Goal: Task Accomplishment & Management: Manage account settings

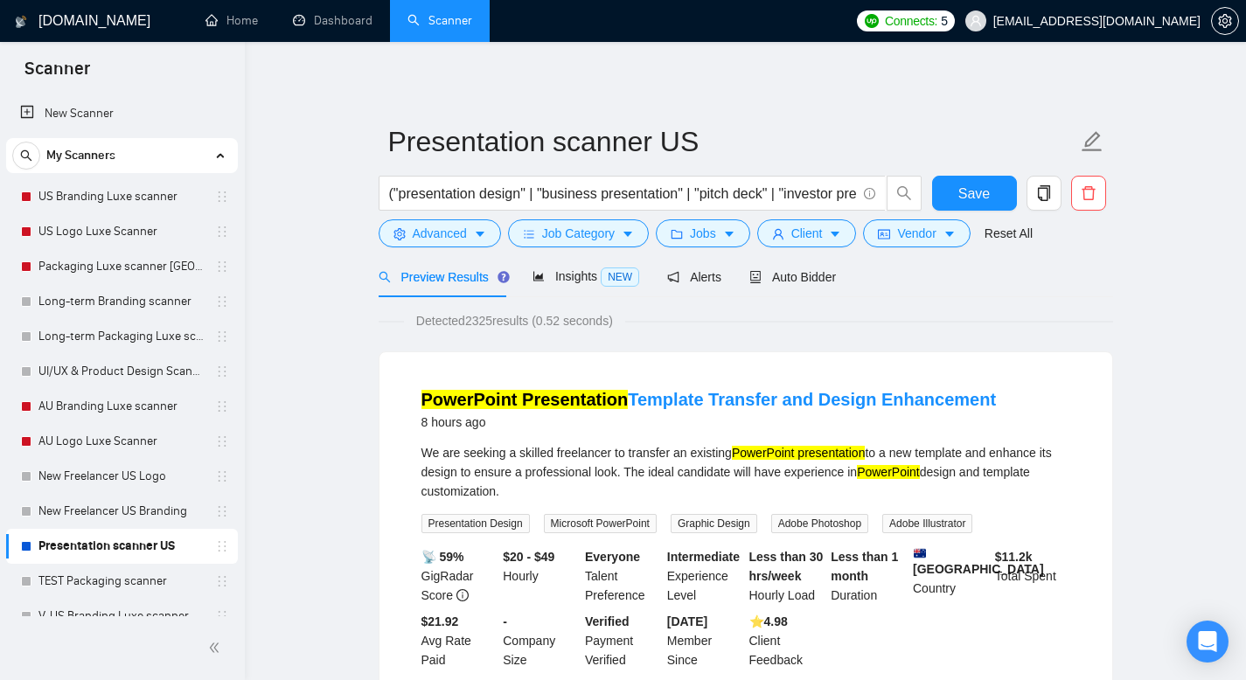
scroll to position [17, 0]
click at [156, 193] on link "US Branding Luxe scanner" at bounding box center [121, 196] width 166 height 35
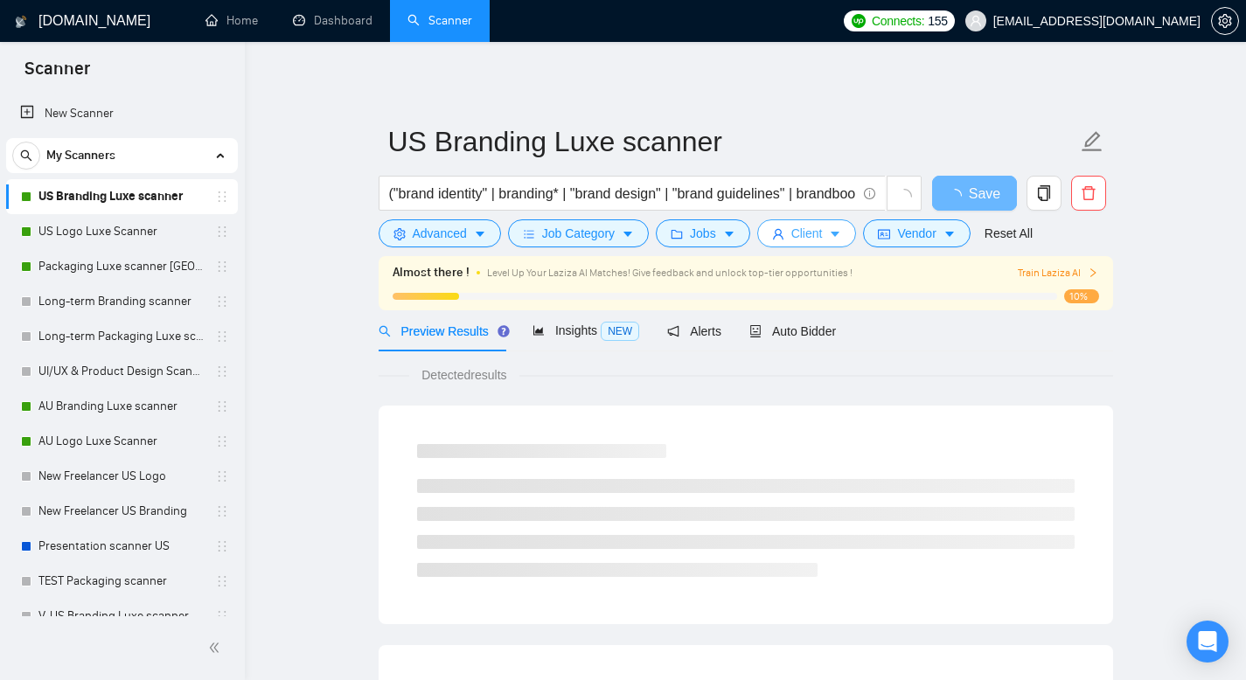
click at [808, 236] on span "Client" at bounding box center [806, 233] width 31 height 19
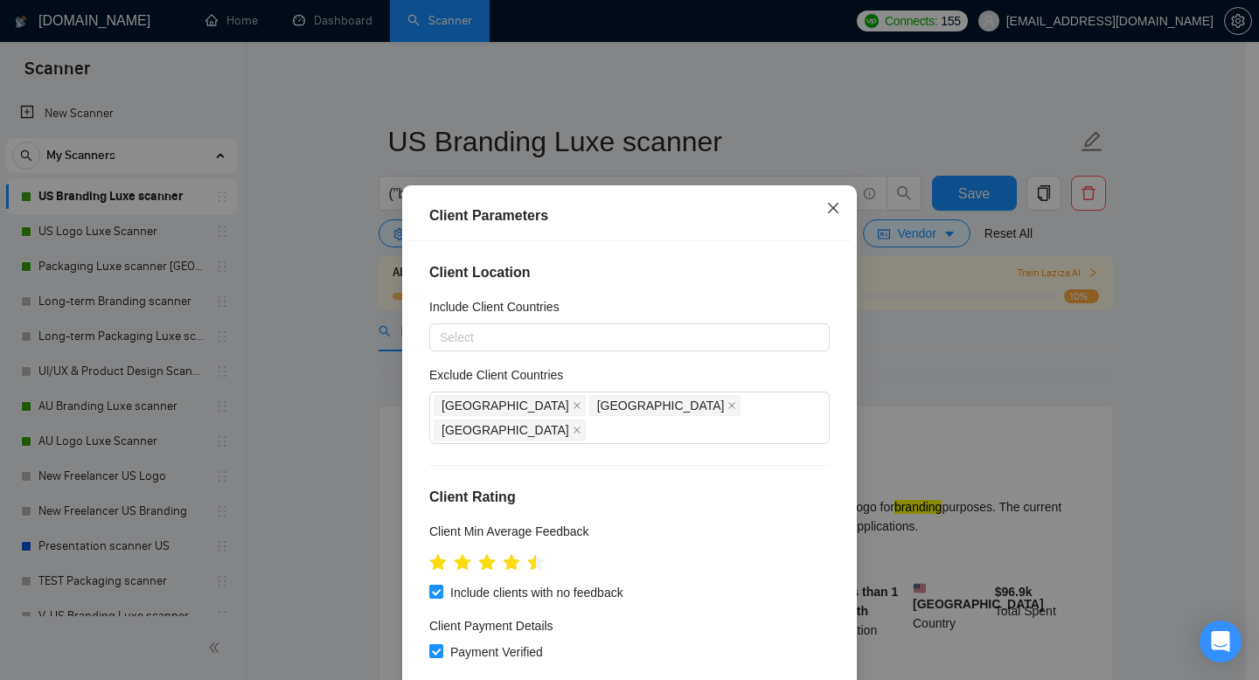
click at [828, 208] on icon "close" at bounding box center [833, 208] width 10 height 10
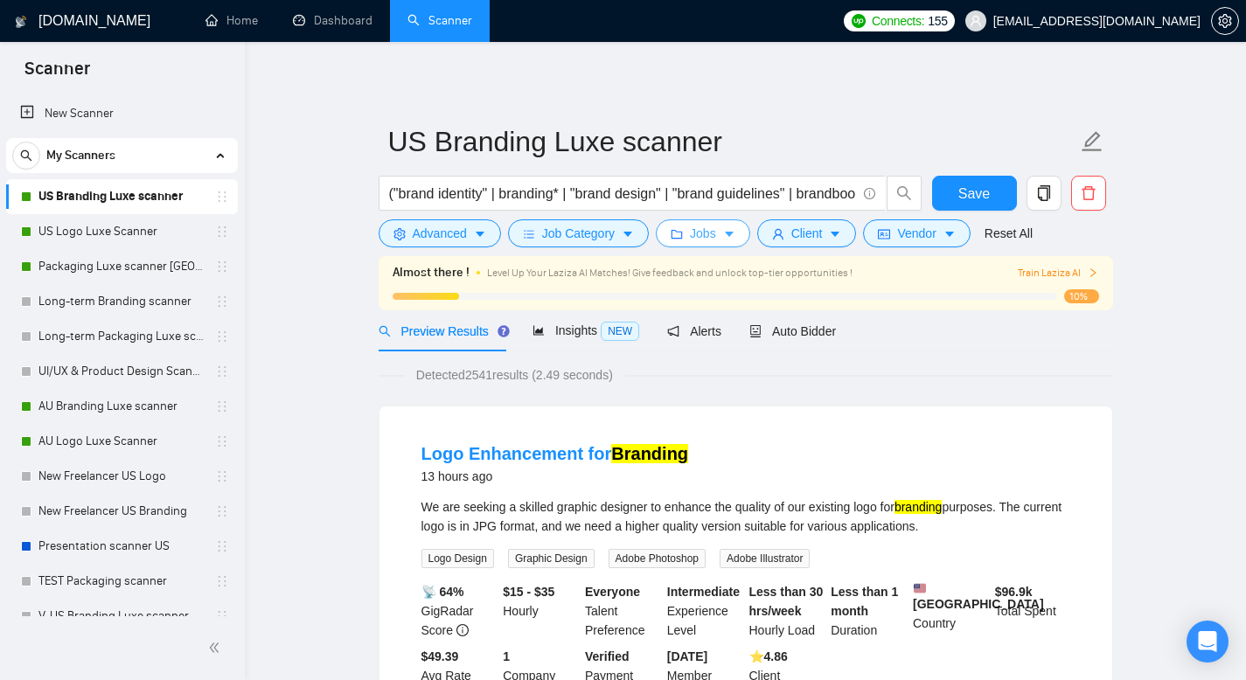
click at [734, 233] on icon "caret-down" at bounding box center [729, 234] width 9 height 5
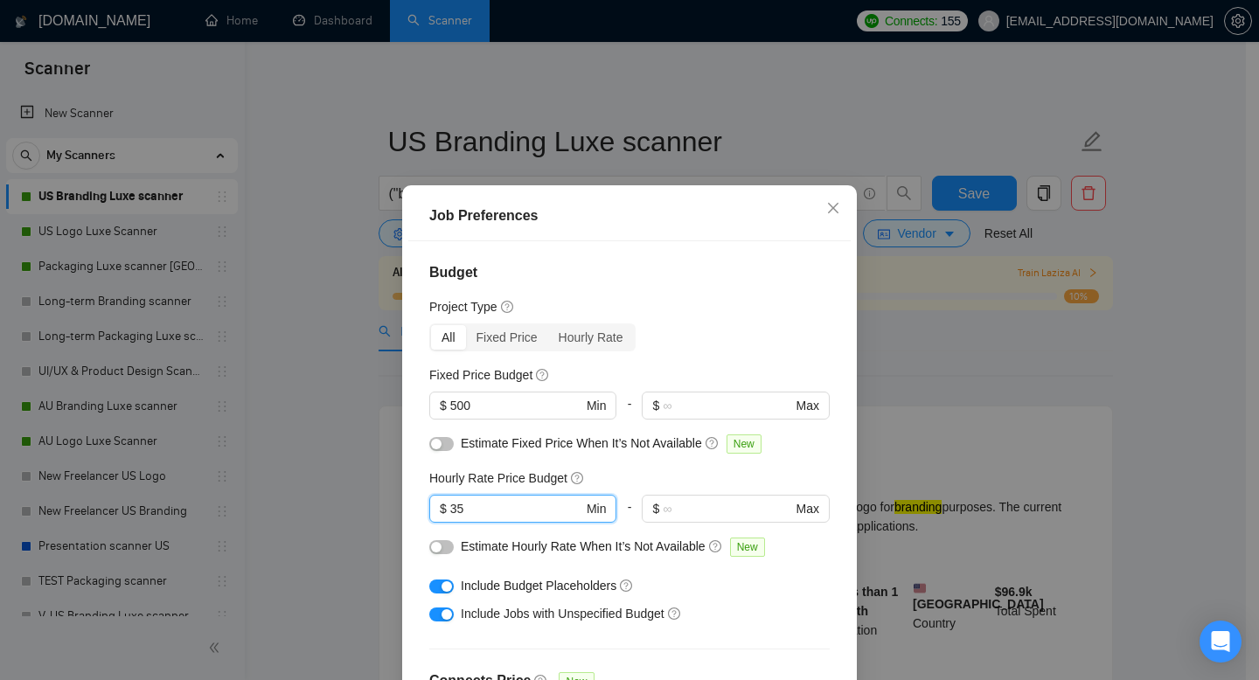
drag, startPoint x: 471, startPoint y: 507, endPoint x: 358, endPoint y: 471, distance: 119.2
click at [370, 483] on div "Job Preferences Budget Project Type All Fixed Price Hourly Rate Fixed Price Bud…" at bounding box center [629, 340] width 1259 height 680
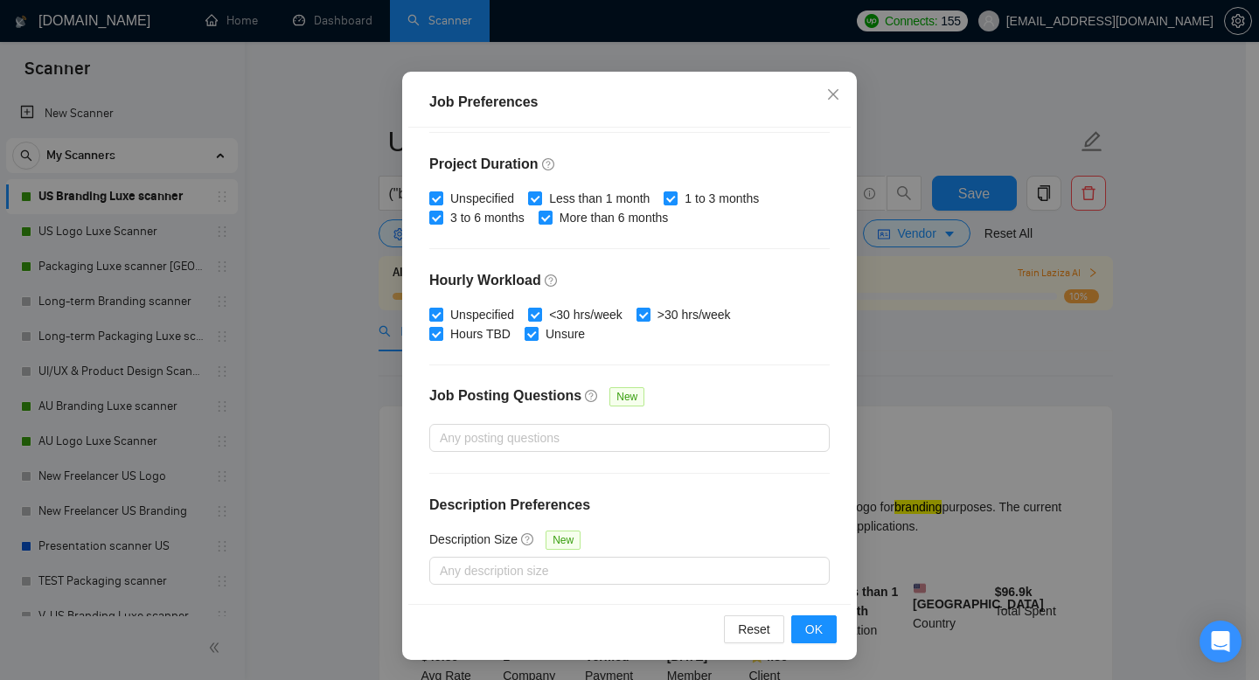
scroll to position [115, 0]
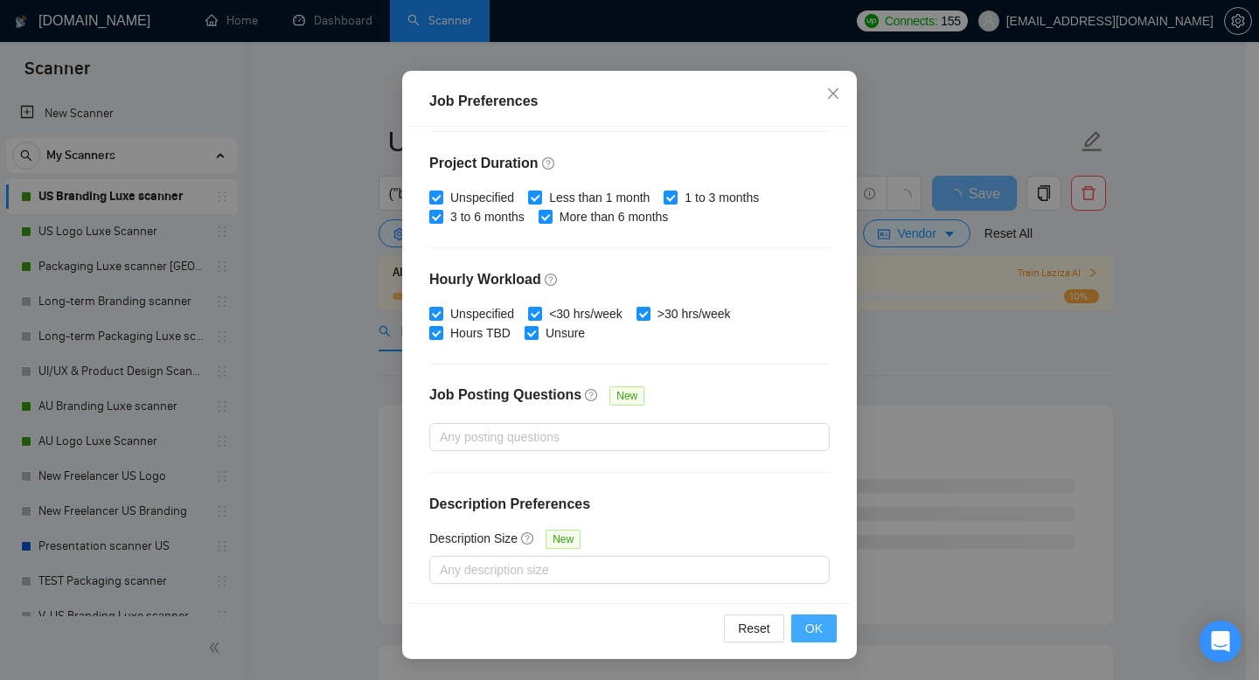
type input "40"
click at [810, 623] on span "OK" at bounding box center [813, 628] width 17 height 19
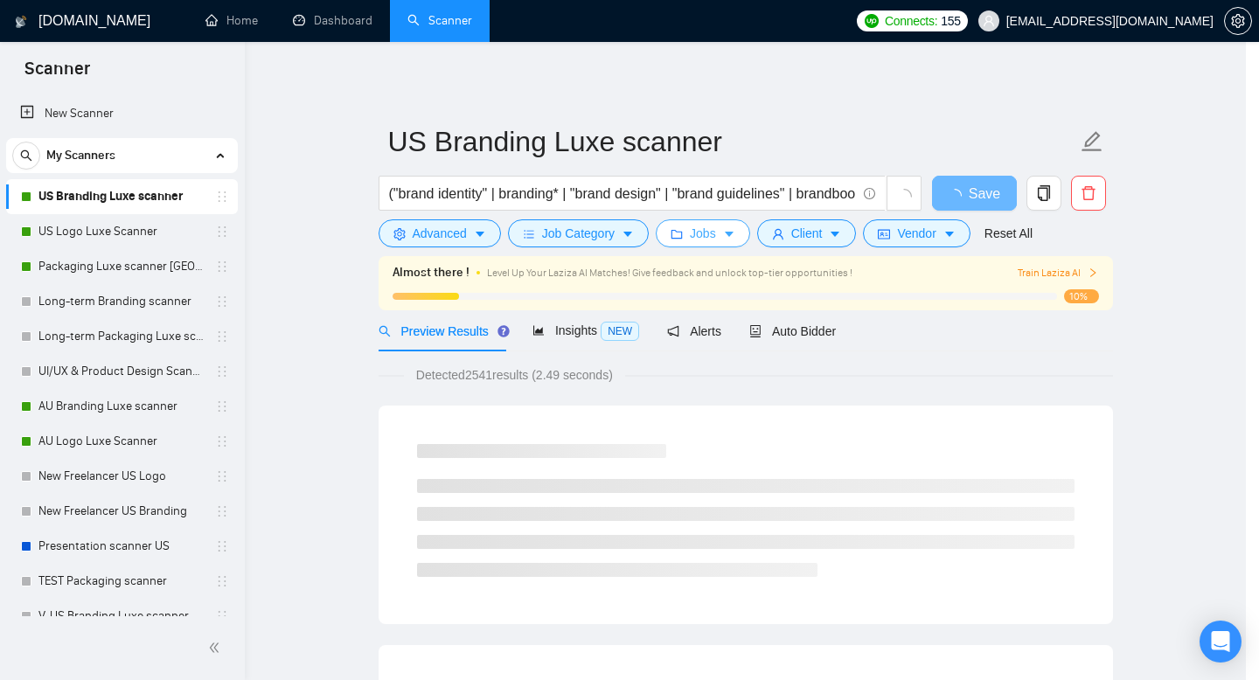
scroll to position [0, 0]
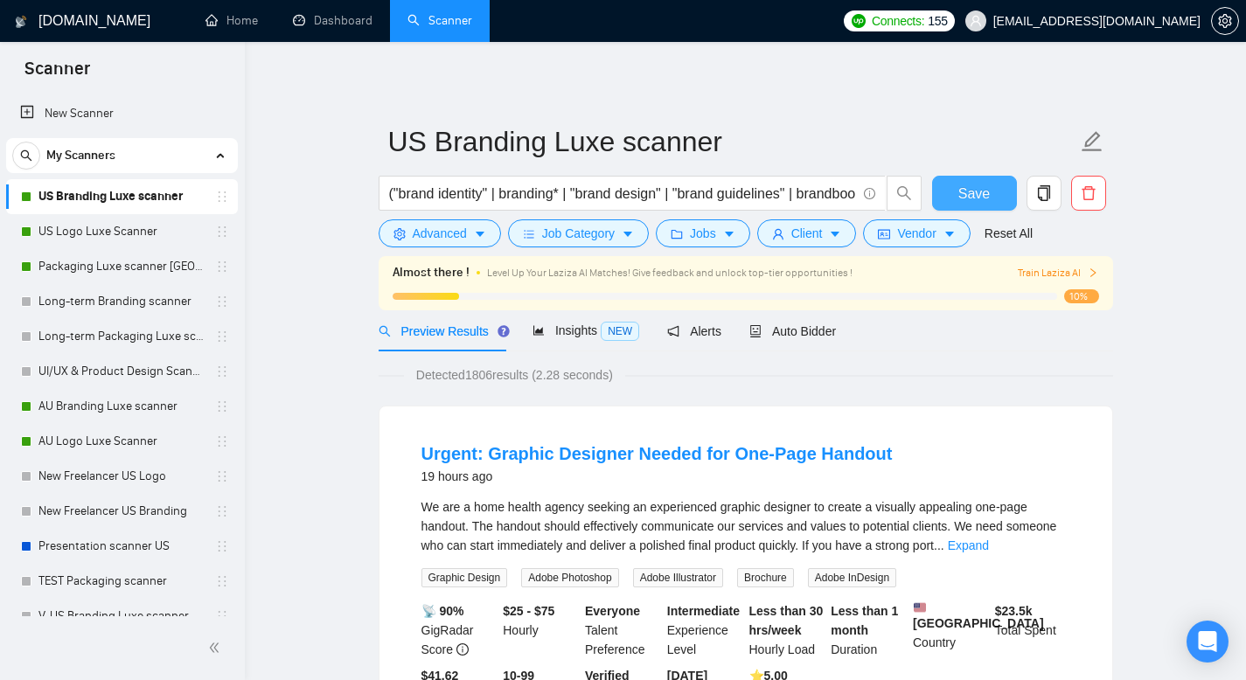
click at [967, 196] on span "Save" at bounding box center [973, 194] width 31 height 22
click at [125, 231] on link "US Logo Luxe Scanner" at bounding box center [121, 231] width 166 height 35
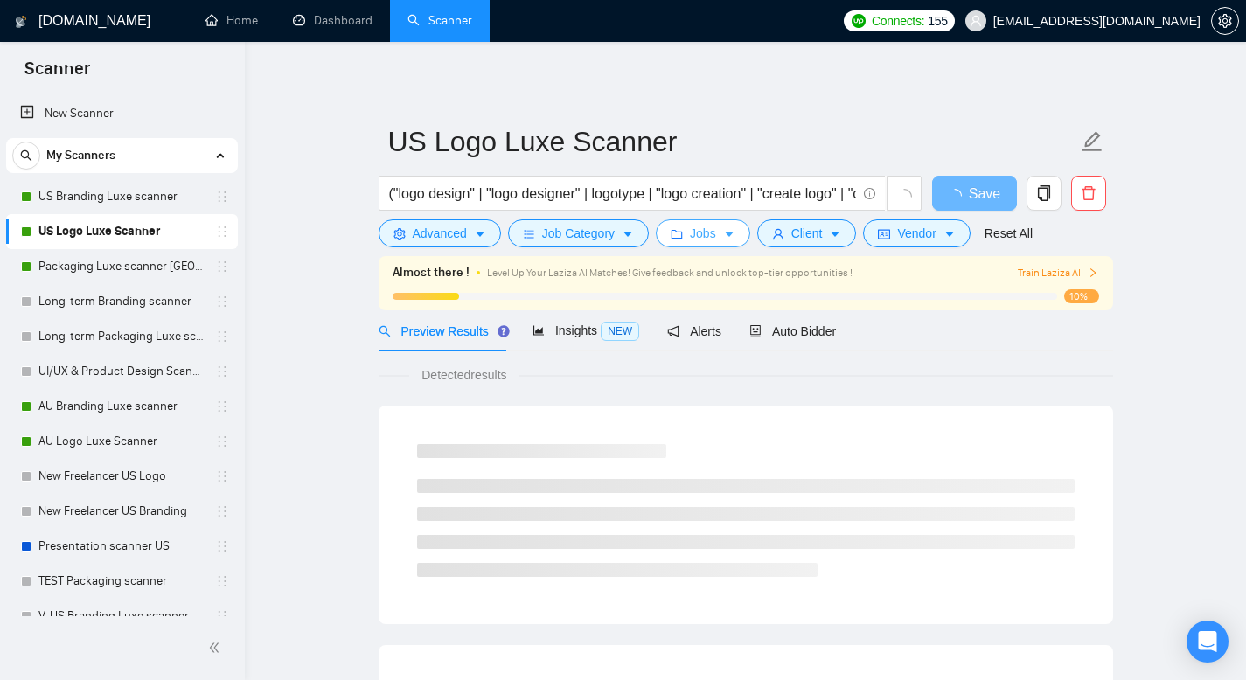
click at [723, 237] on button "Jobs" at bounding box center [703, 233] width 94 height 28
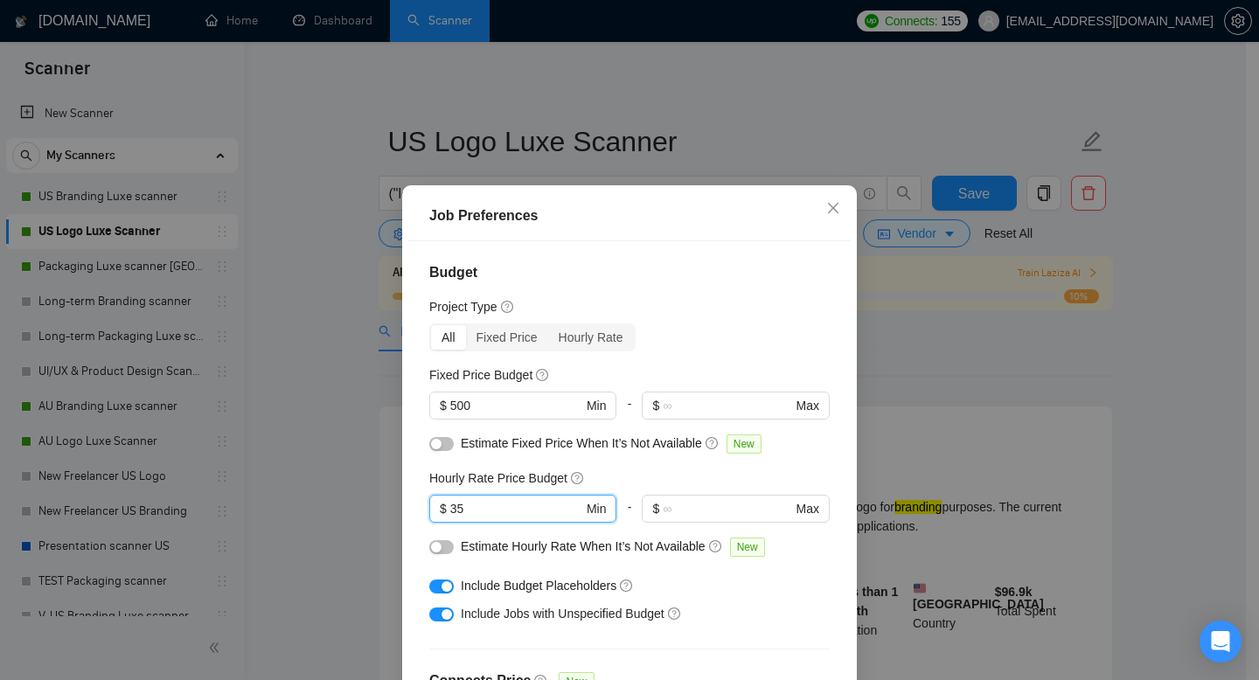
drag, startPoint x: 470, startPoint y: 511, endPoint x: 351, endPoint y: 472, distance: 126.1
click at [351, 472] on div "Job Preferences Budget Project Type All Fixed Price Hourly Rate Fixed Price Bud…" at bounding box center [629, 340] width 1259 height 680
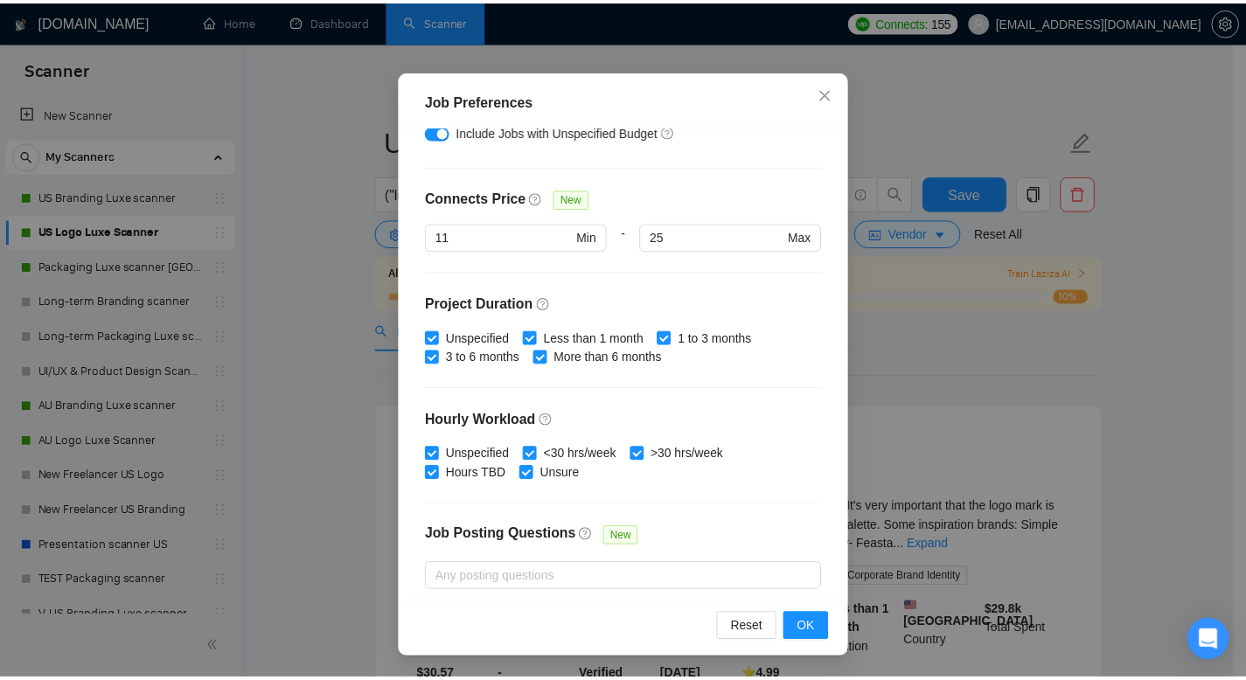
scroll to position [509, 0]
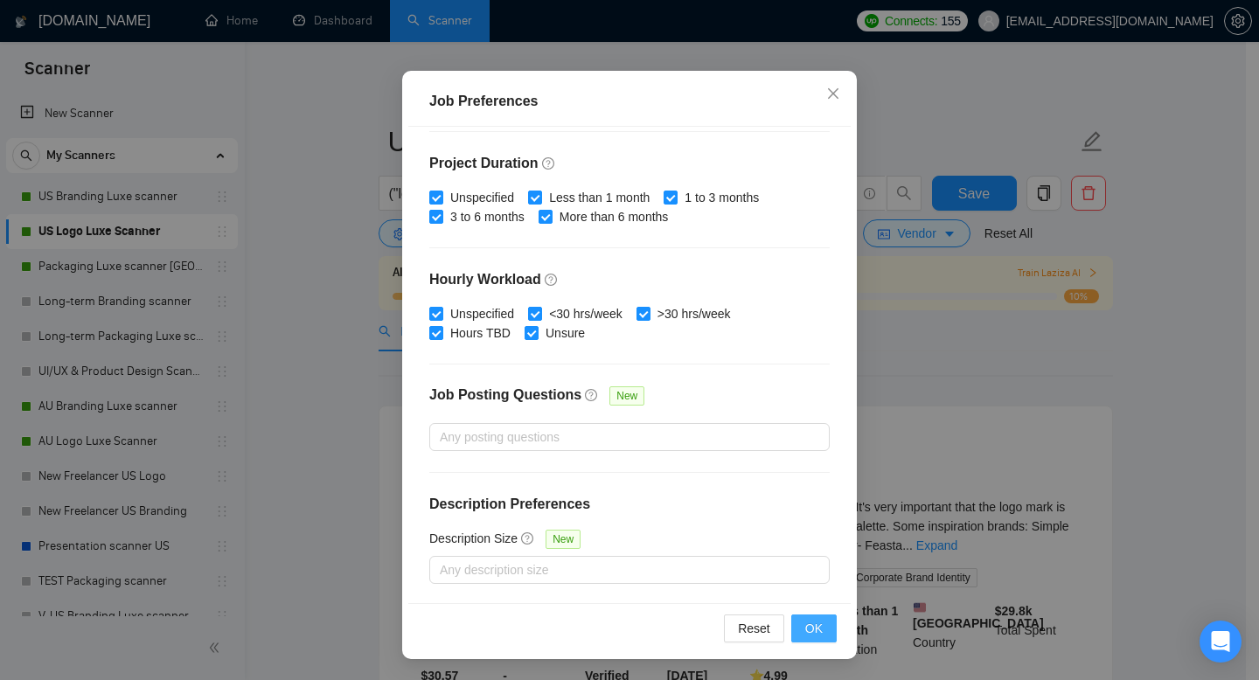
type input "40"
click at [819, 632] on button "OK" at bounding box center [813, 629] width 45 height 28
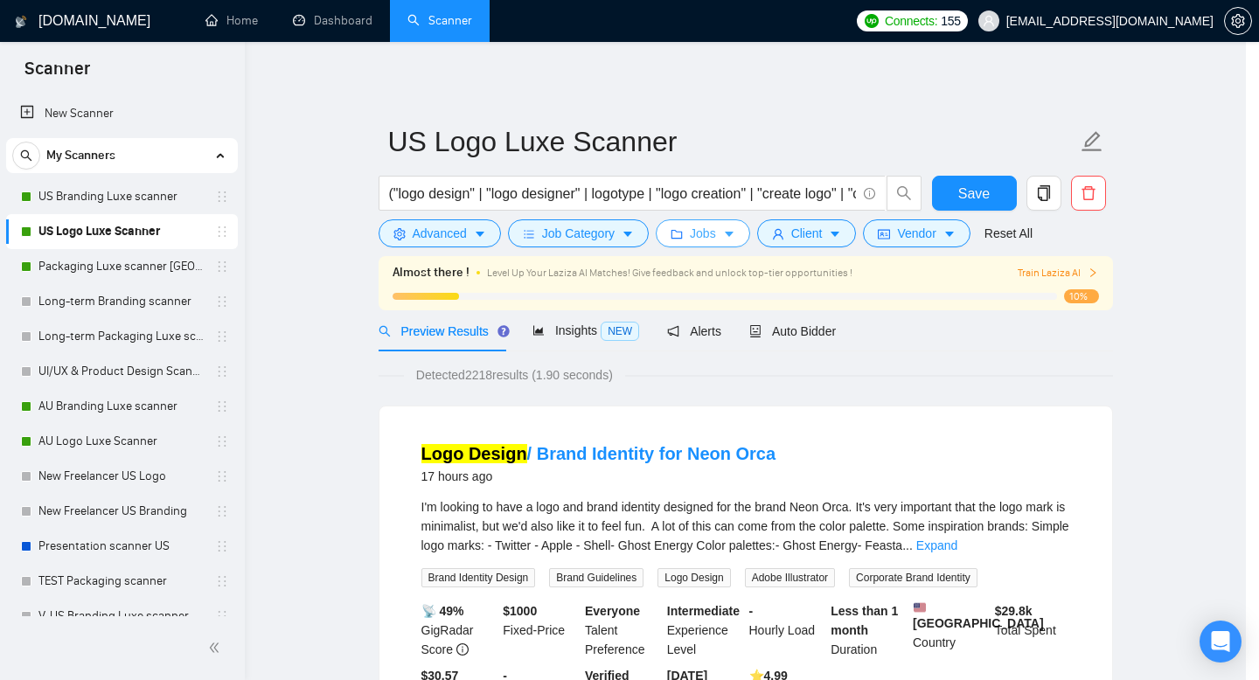
scroll to position [0, 0]
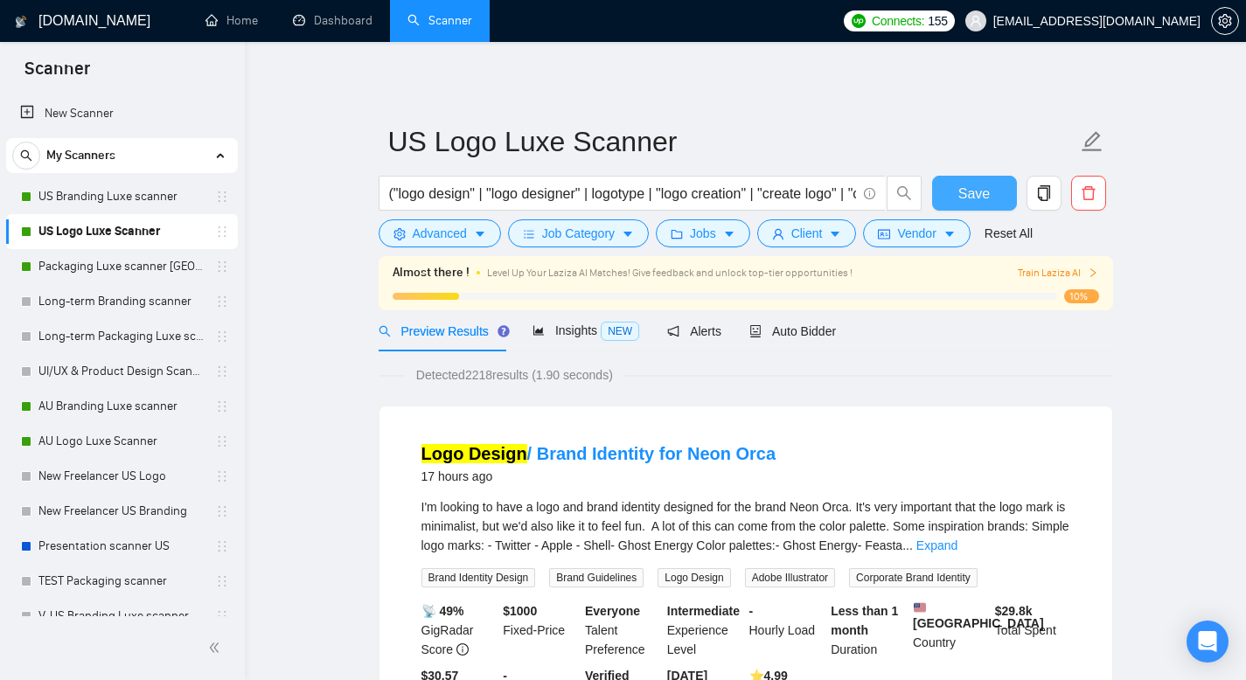
click at [978, 191] on span "Save" at bounding box center [973, 194] width 31 height 22
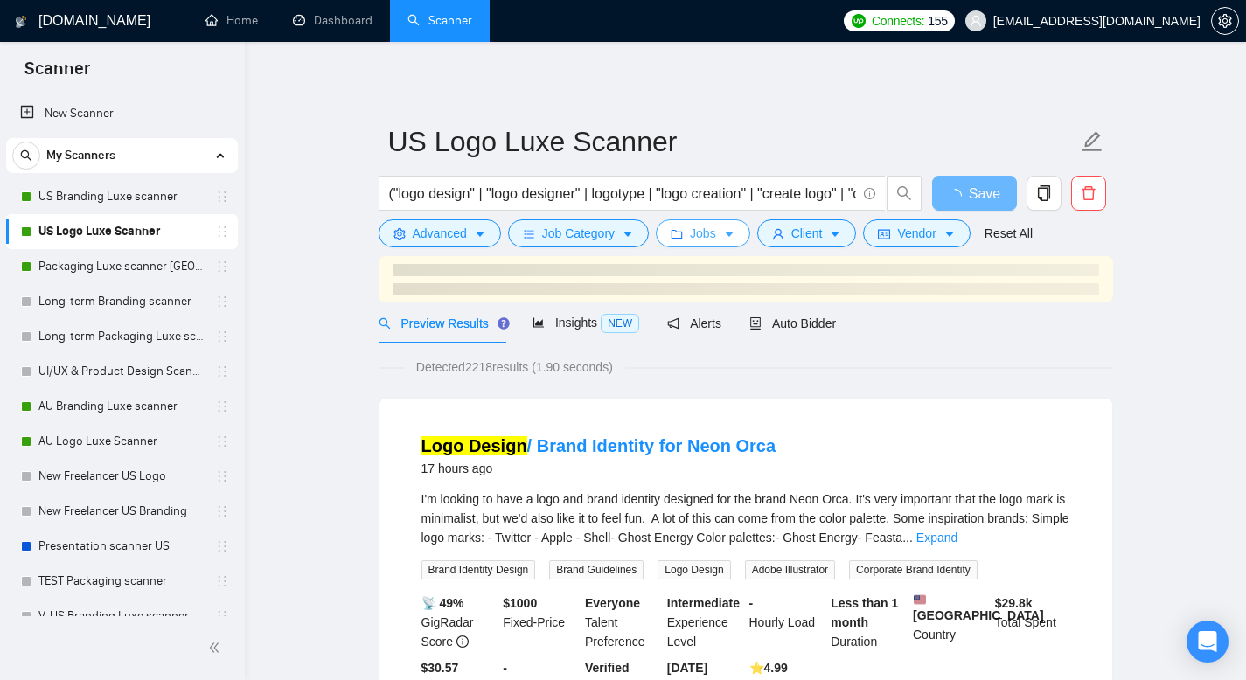
click at [742, 232] on button "Jobs" at bounding box center [703, 233] width 94 height 28
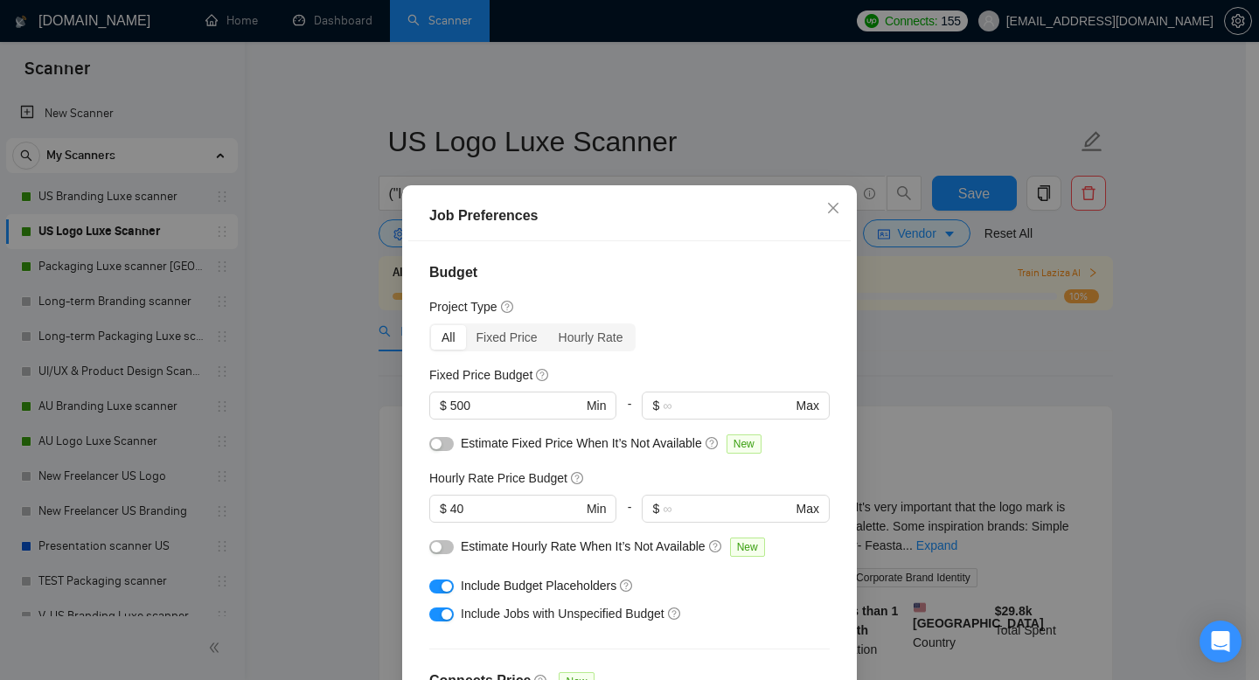
click at [878, 307] on div "Job Preferences Budget Project Type All Fixed Price Hourly Rate Fixed Price Bud…" at bounding box center [629, 340] width 1259 height 680
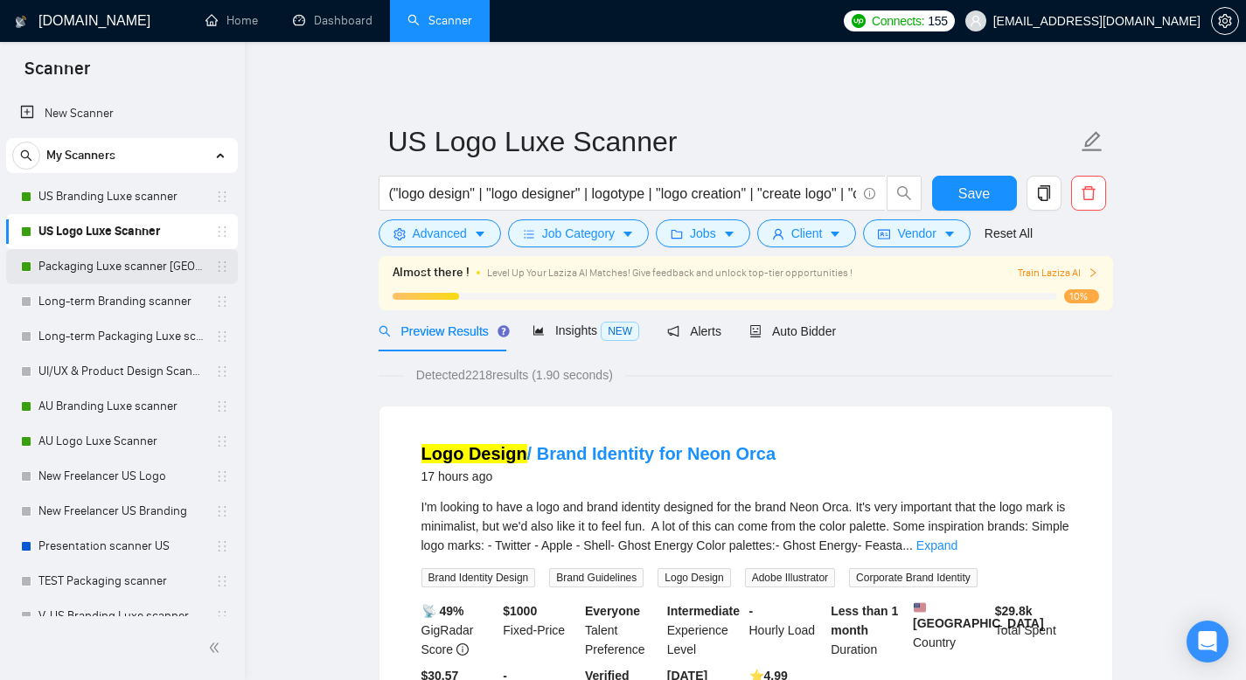
click at [136, 256] on link "Packaging Luxe scanner [GEOGRAPHIC_DATA]" at bounding box center [121, 266] width 166 height 35
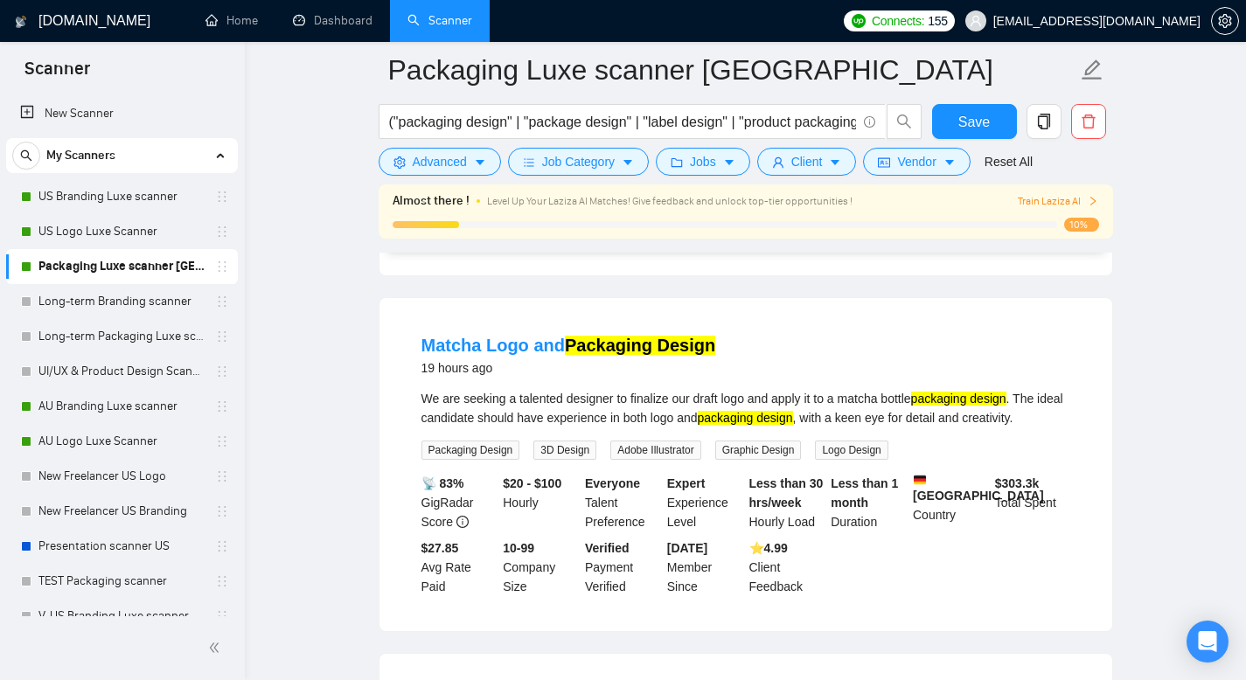
scroll to position [956, 0]
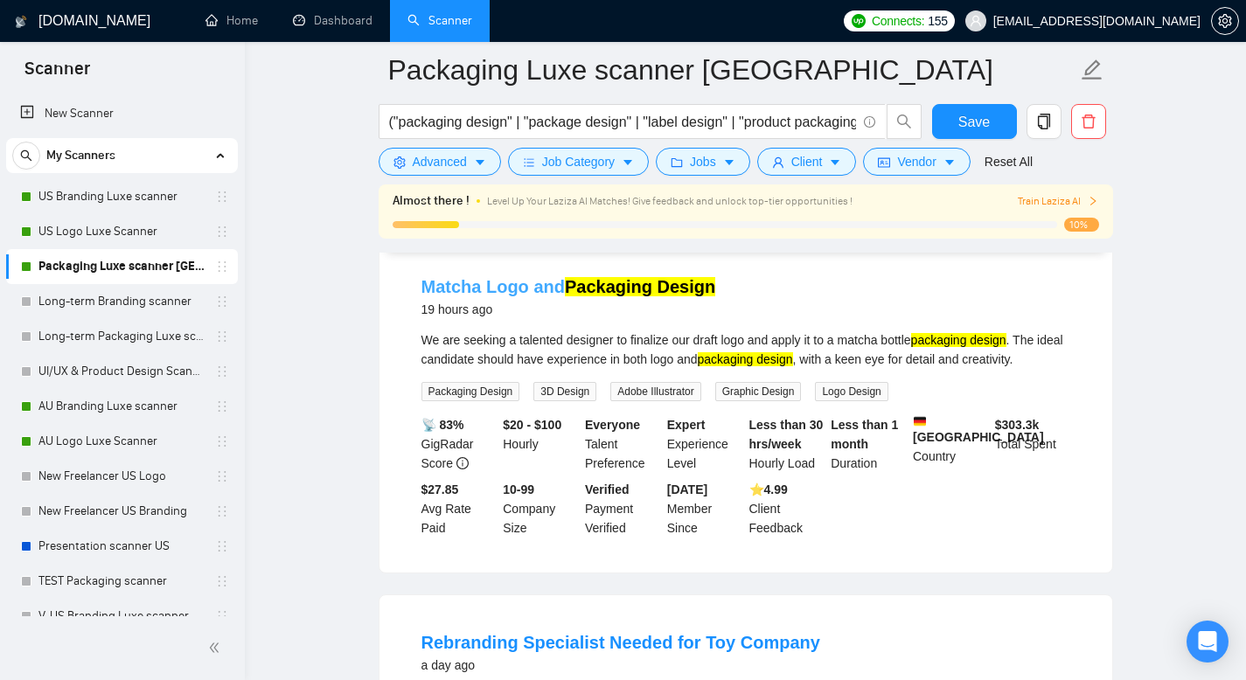
click at [595, 296] on mark "Packaging Design" at bounding box center [640, 286] width 150 height 19
